Goal: Information Seeking & Learning: Learn about a topic

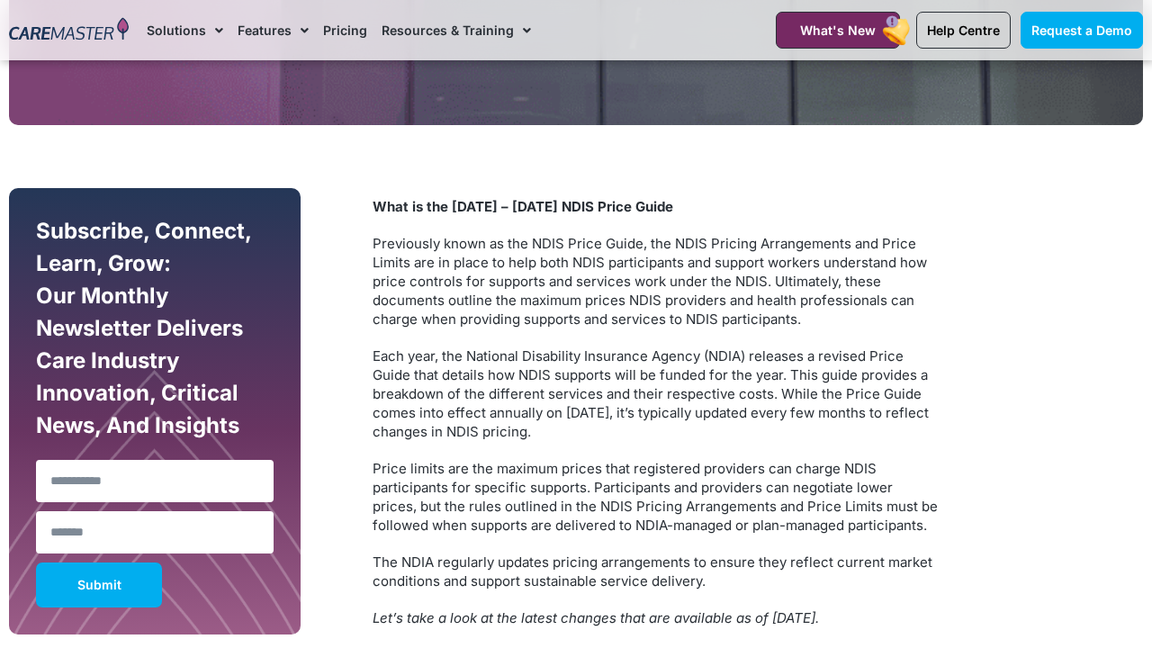
scroll to position [897, 0]
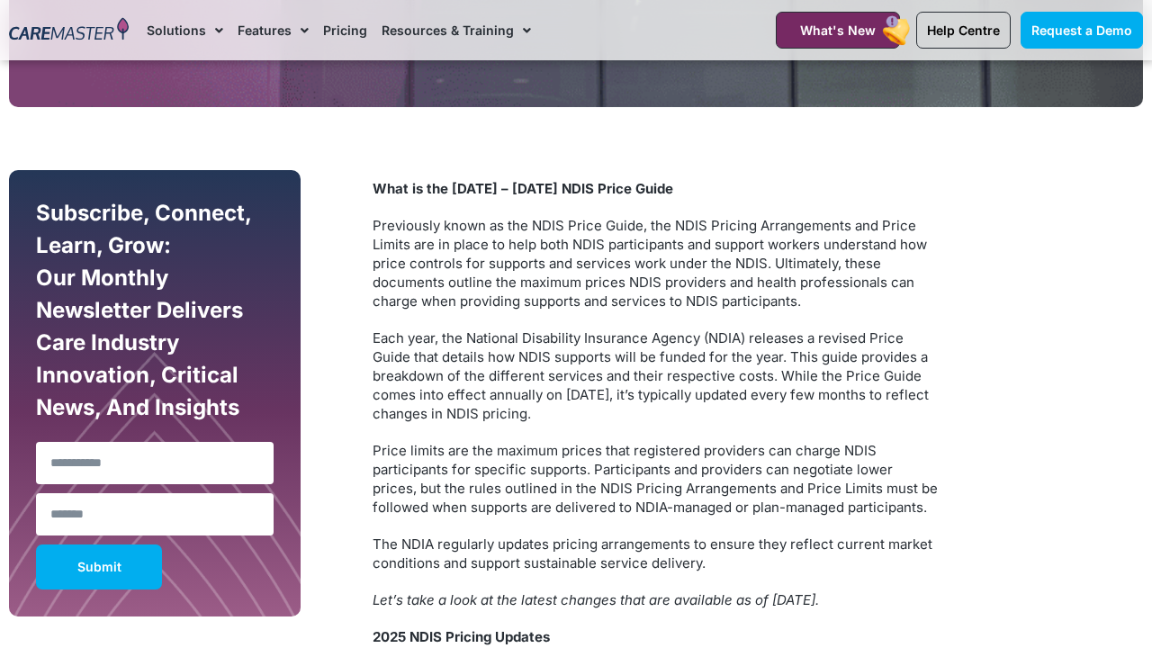
click at [348, 28] on link "Pricing" at bounding box center [345, 30] width 44 height 60
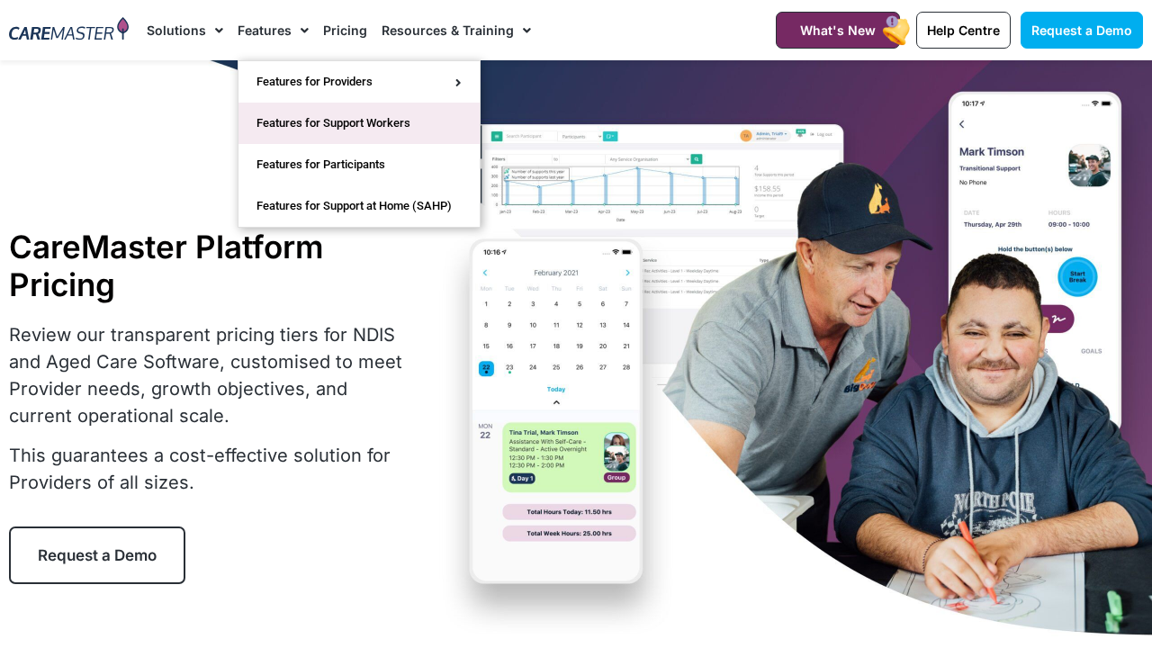
click at [270, 124] on link "Features for Support Workers" at bounding box center [359, 123] width 241 height 41
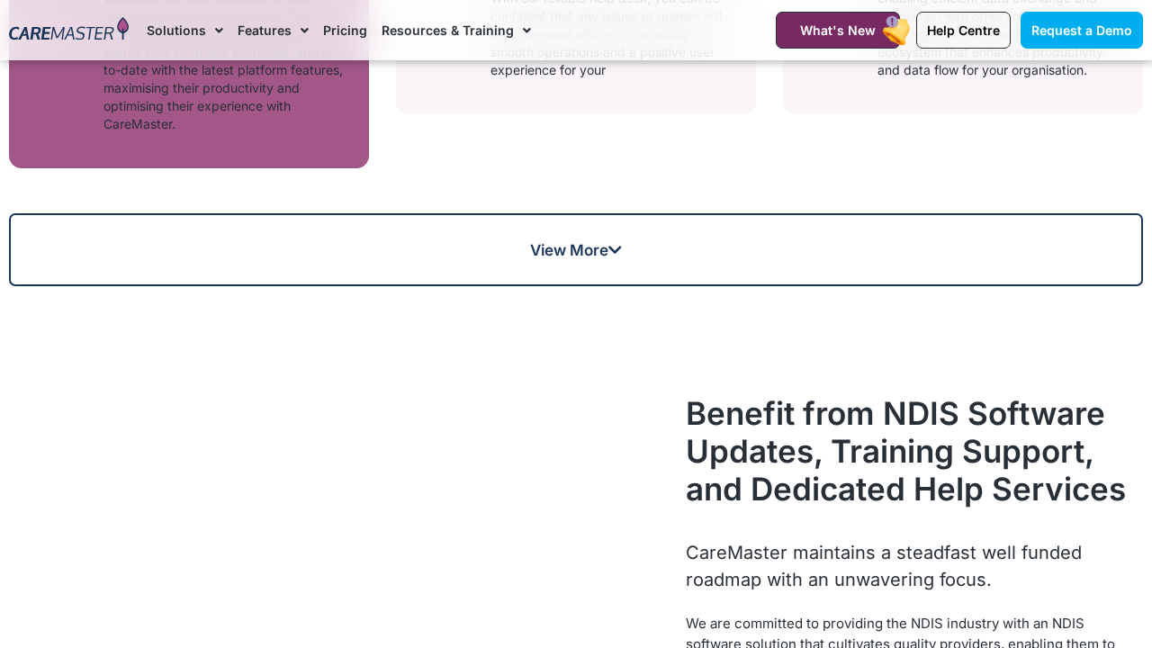
scroll to position [1516, 0]
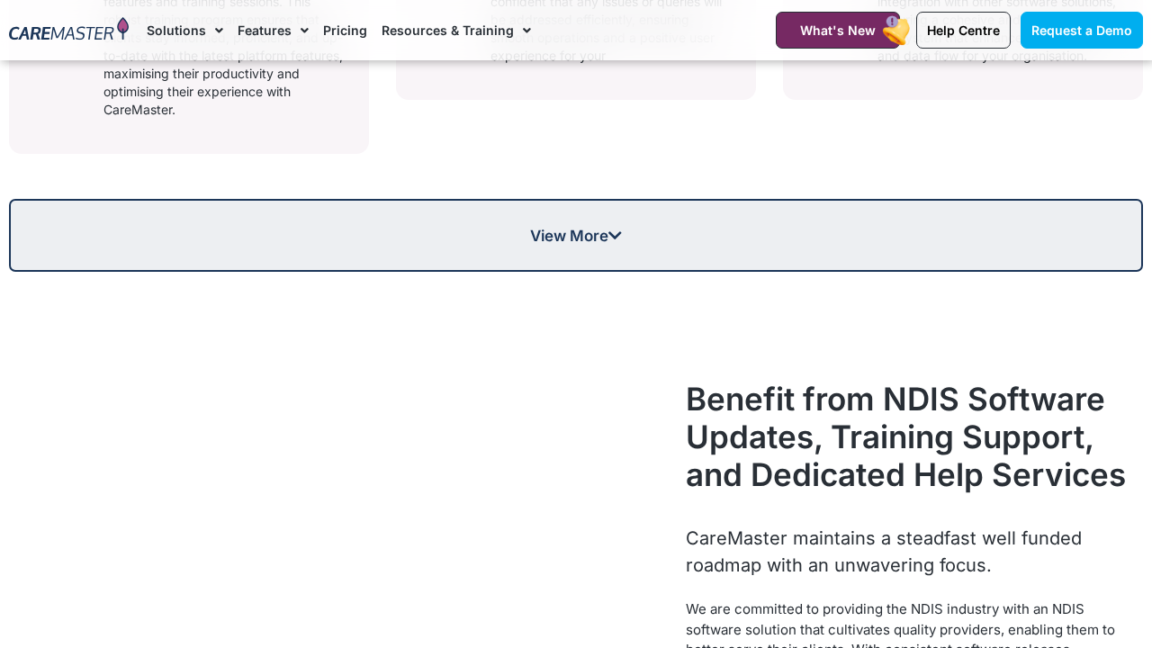
click at [625, 243] on span "View More" at bounding box center [576, 235] width 1131 height 15
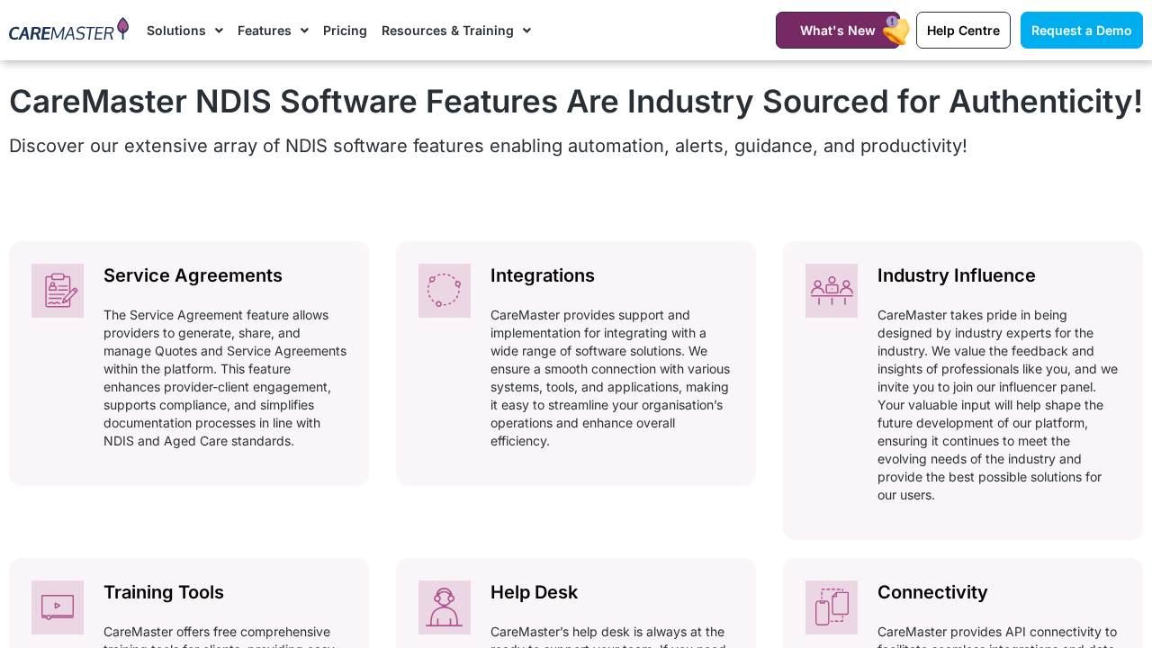
scroll to position [788, 0]
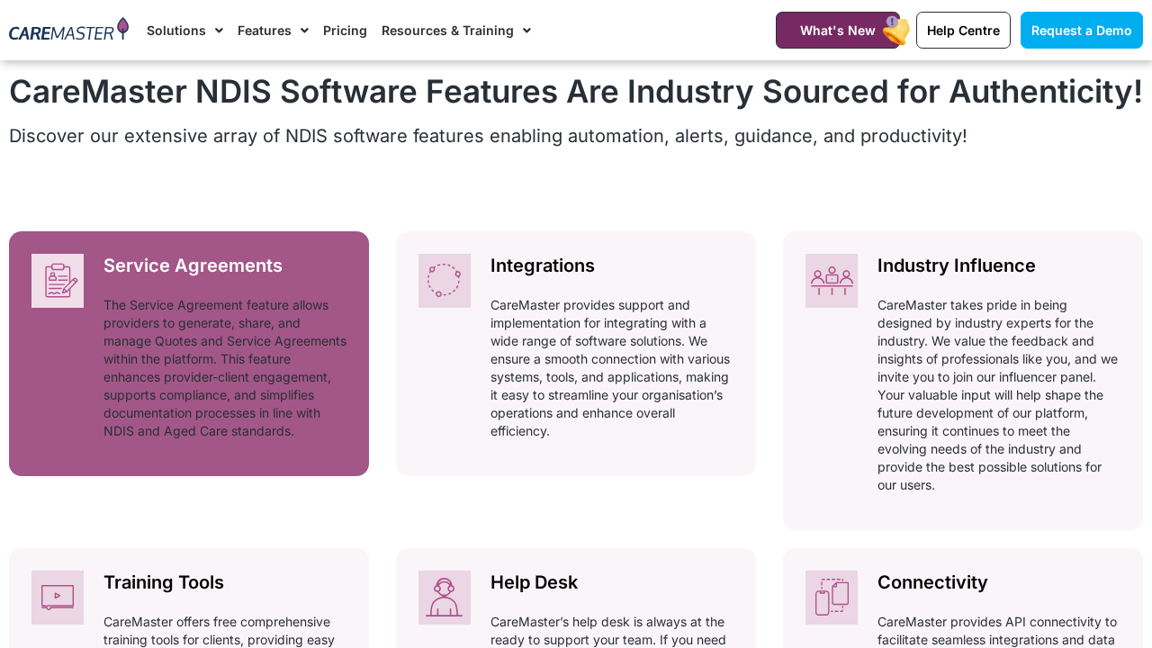
click at [247, 278] on h2 "Service Agreements" at bounding box center [225, 266] width 243 height 24
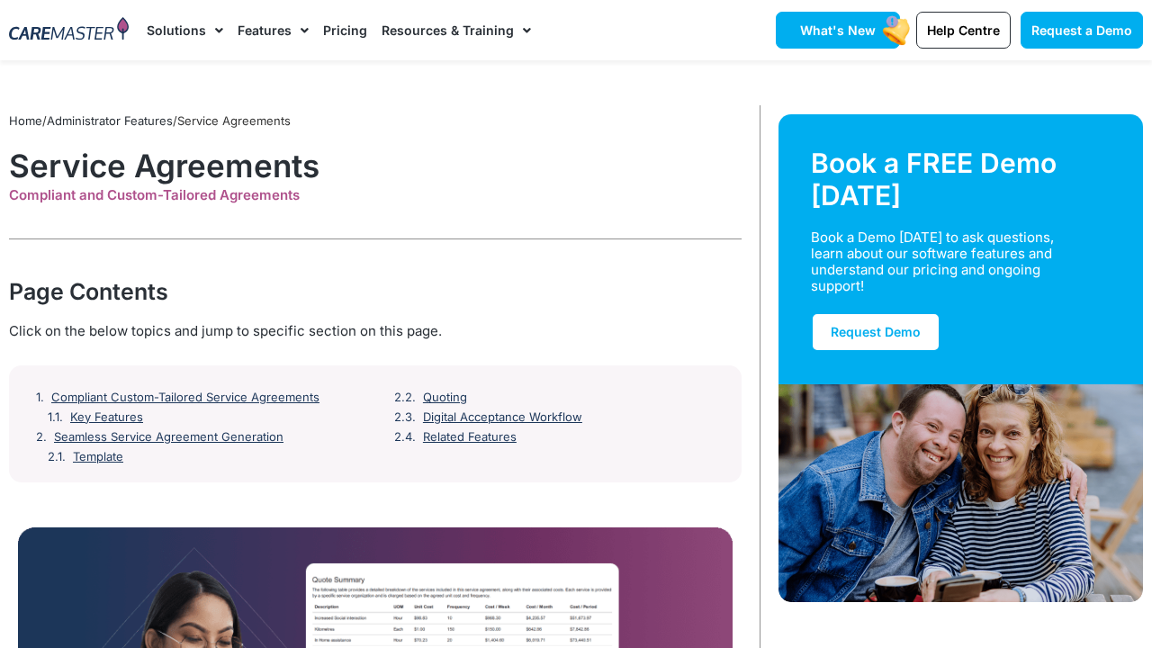
click at [845, 34] on span "What's New" at bounding box center [838, 30] width 76 height 15
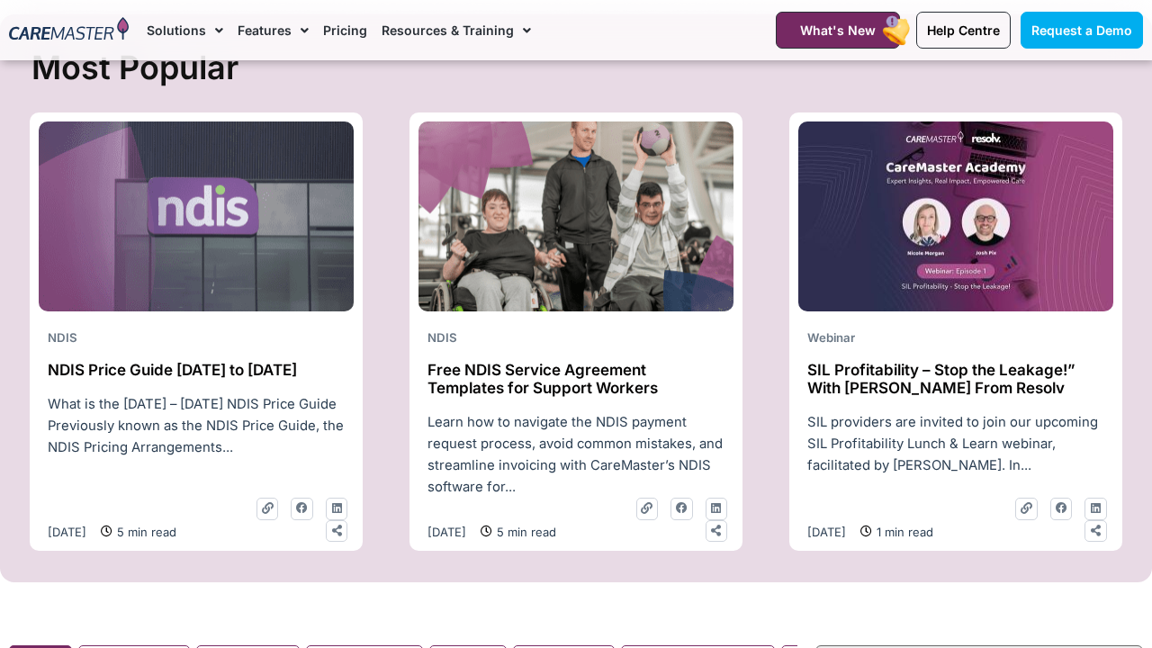
scroll to position [716, 0]
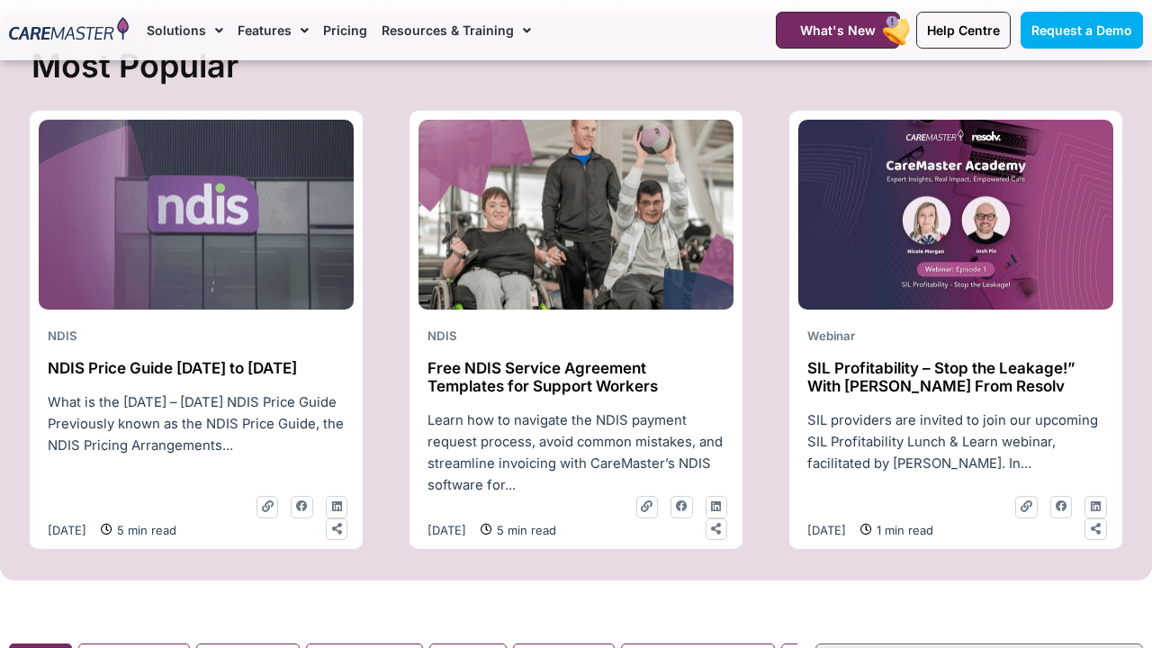
click at [176, 529] on span "5 min read" at bounding box center [145, 530] width 64 height 20
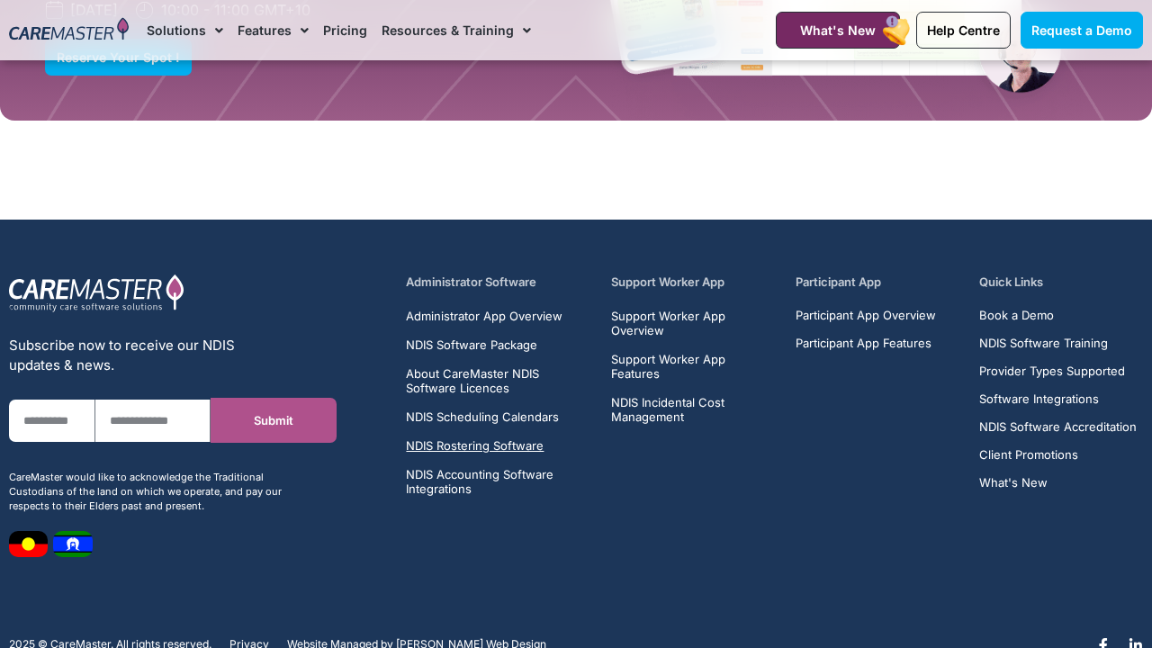
scroll to position [5207, 0]
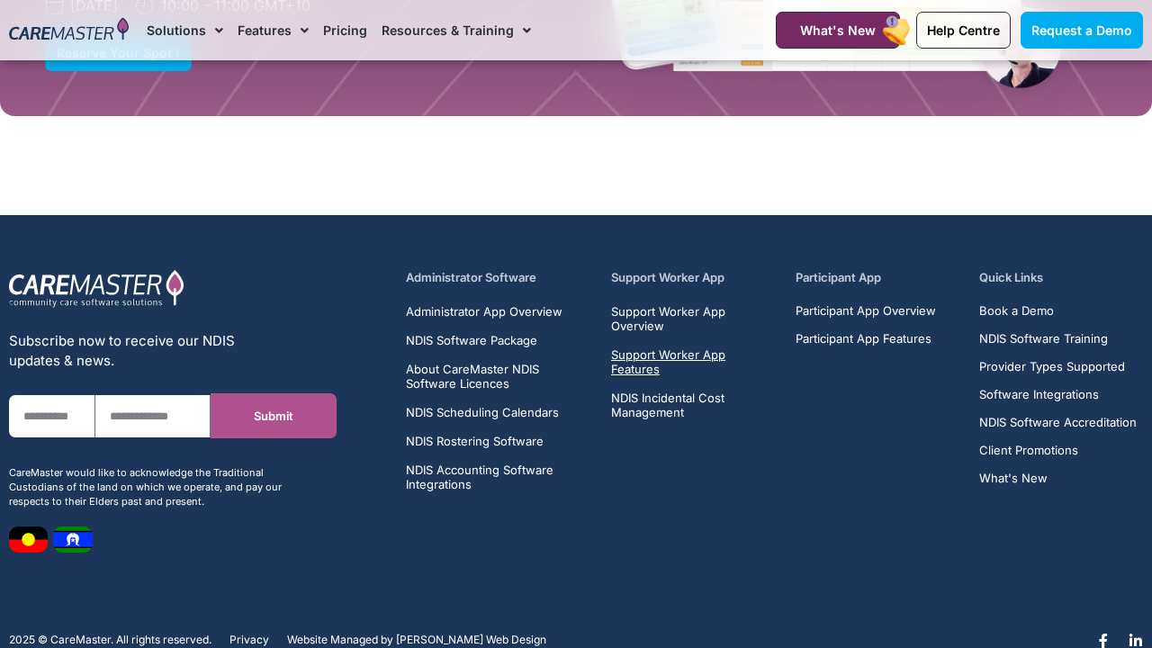
click at [647, 348] on span "Support Worker App Features" at bounding box center [693, 362] width 164 height 29
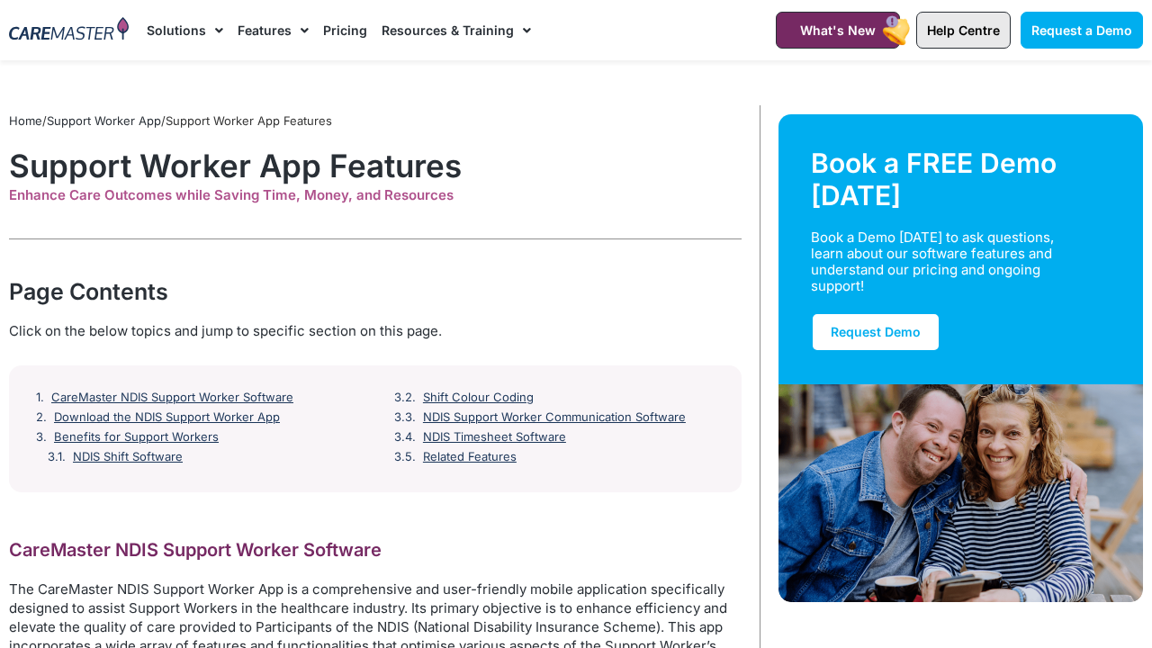
click at [973, 37] on span "Help Centre" at bounding box center [963, 30] width 73 height 15
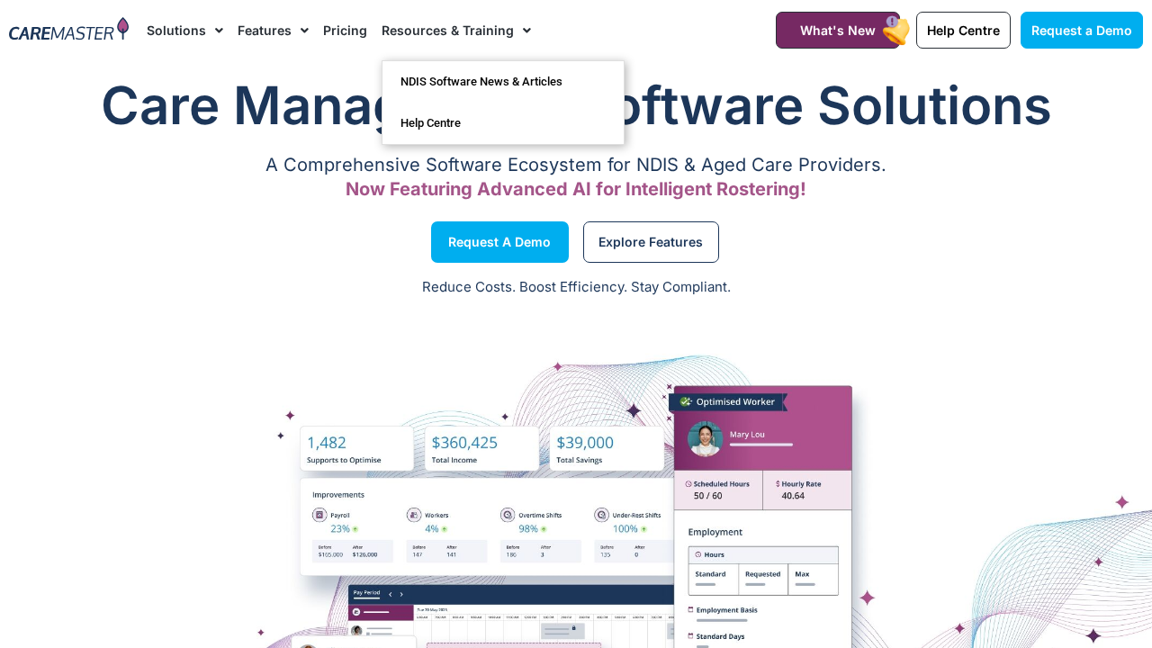
click at [516, 30] on span "Menu" at bounding box center [522, 30] width 17 height 31
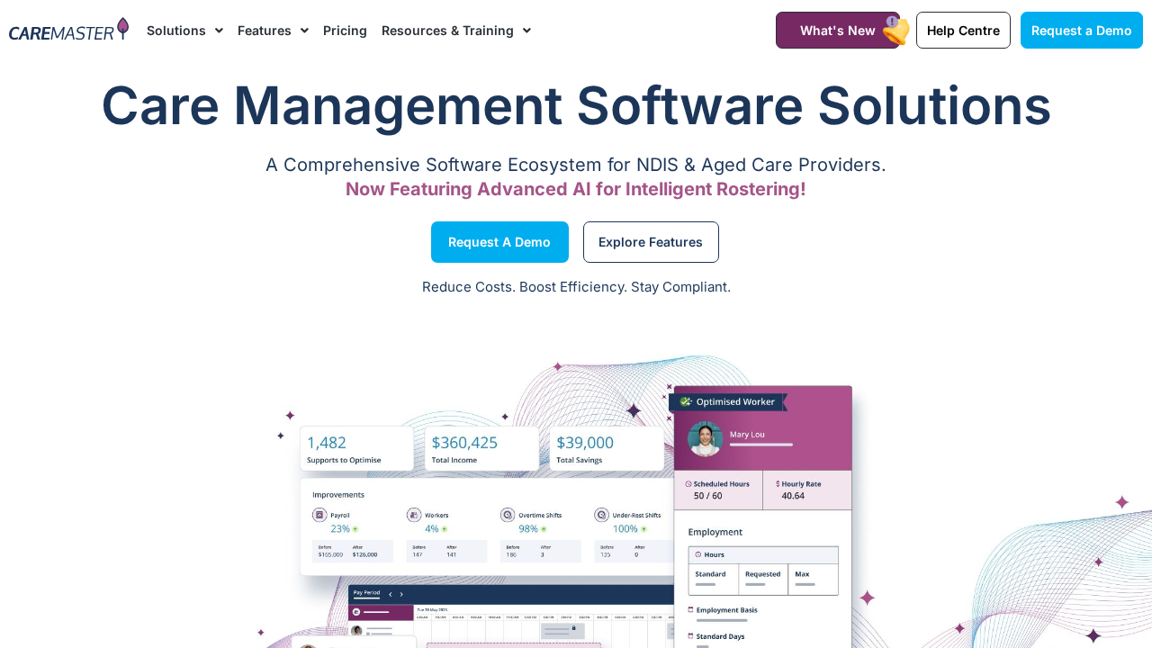
click at [516, 30] on span "Menu" at bounding box center [522, 30] width 17 height 31
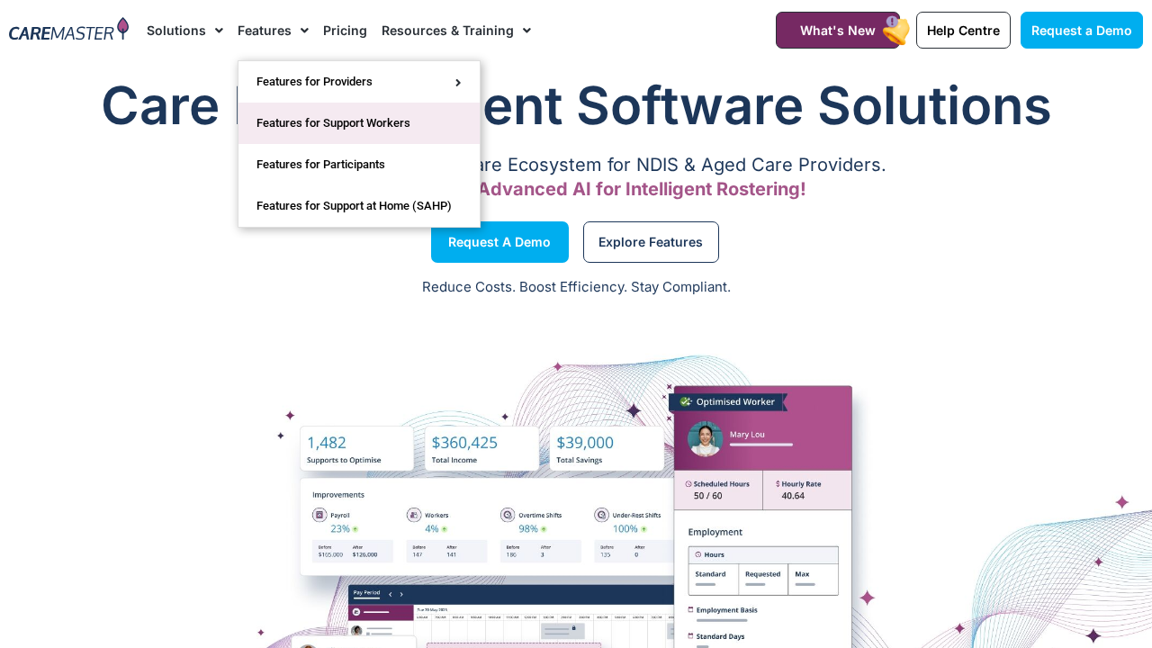
click at [283, 121] on link "Features for Support Workers" at bounding box center [359, 123] width 241 height 41
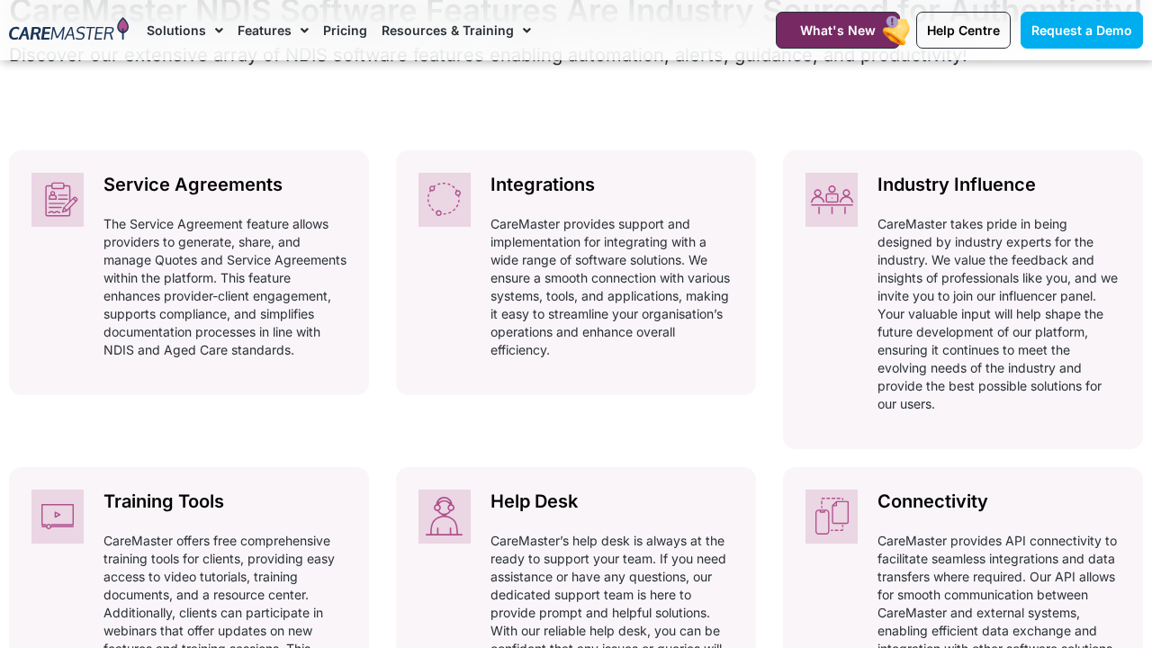
scroll to position [872, 0]
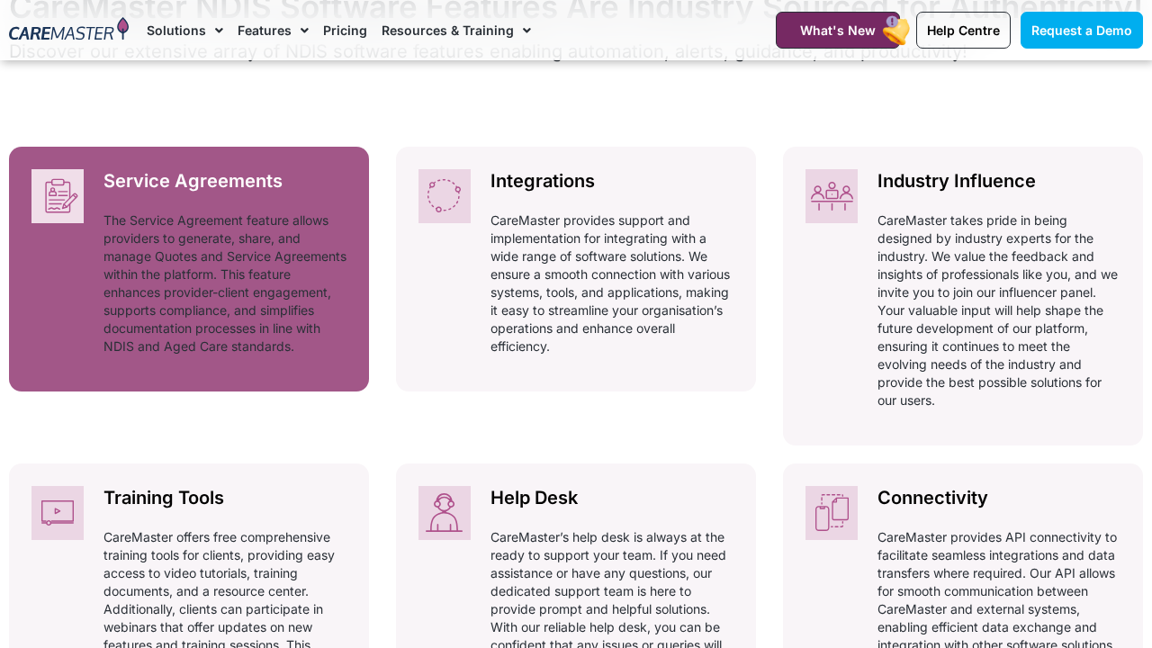
click at [205, 194] on h2 "Service Agreements" at bounding box center [225, 181] width 243 height 24
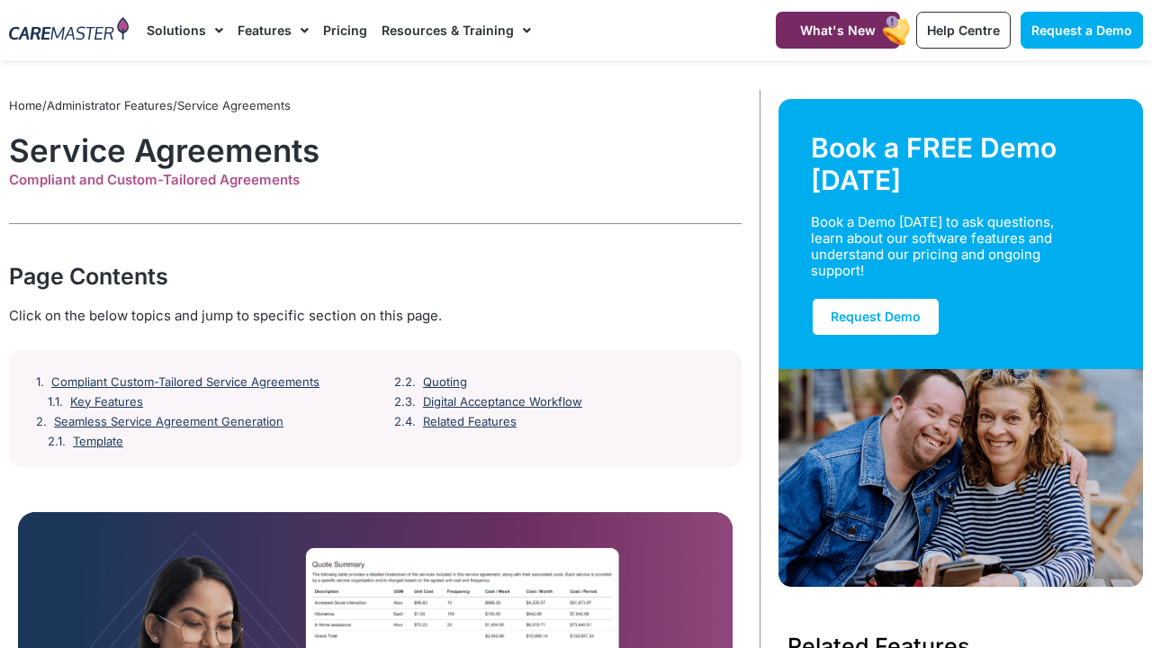
scroll to position [16, 0]
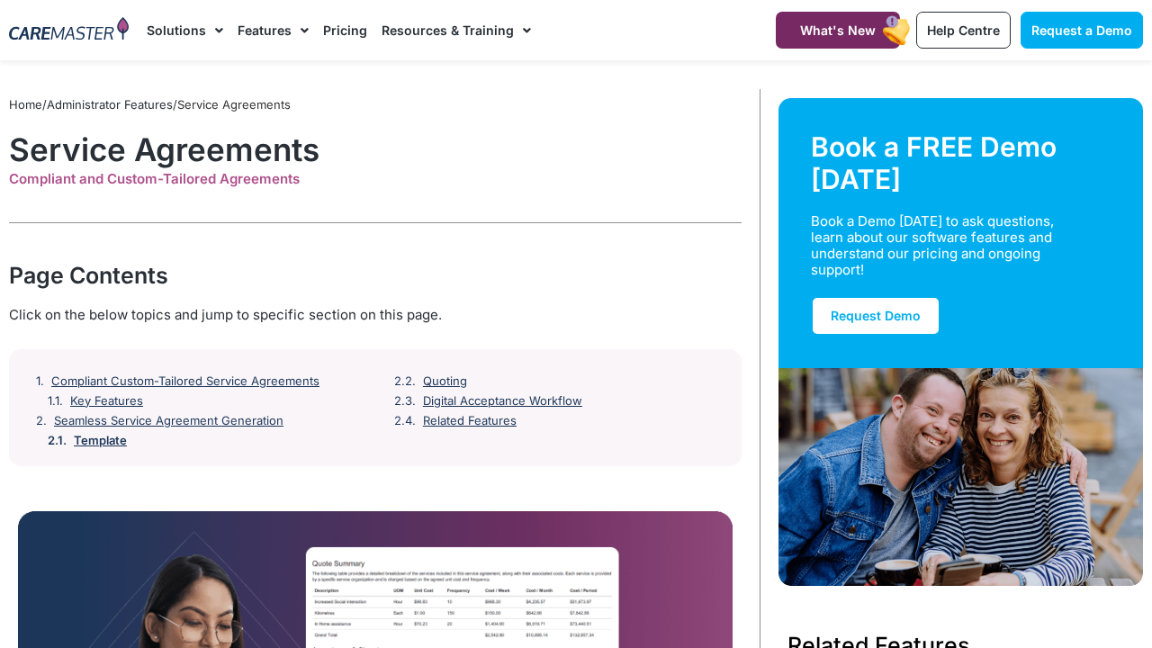
click at [93, 435] on link "Template" at bounding box center [274, 408] width 400 height 67
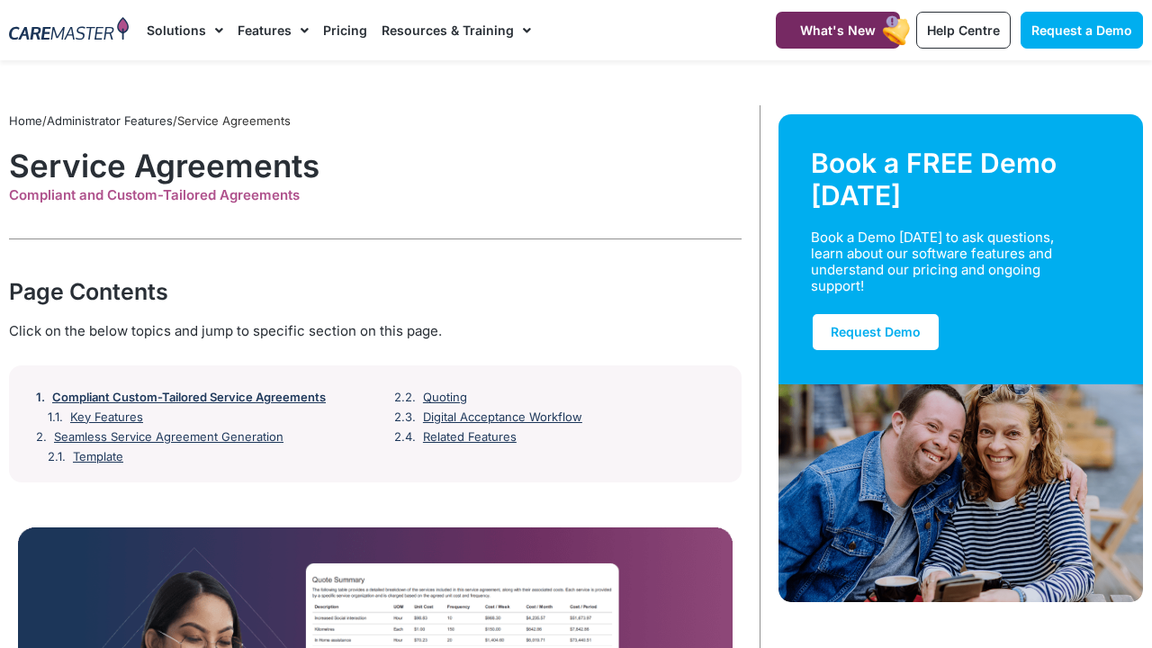
click at [155, 396] on link "Compliant Custom-Tailored Service Agreements" at bounding box center [189, 398] width 274 height 14
click at [22, 116] on link "Home" at bounding box center [25, 120] width 33 height 14
